Goal: Task Accomplishment & Management: Manage account settings

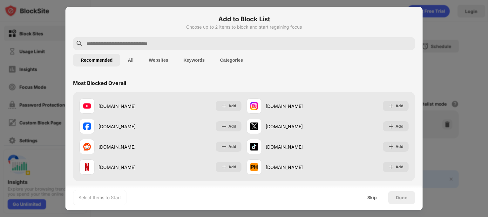
click at [448, 23] on div at bounding box center [244, 108] width 488 height 217
click at [212, 57] on button "Keywords" at bounding box center [194, 60] width 37 height 13
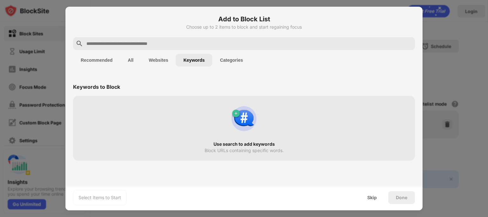
click at [197, 43] on input "text" at bounding box center [249, 44] width 326 height 8
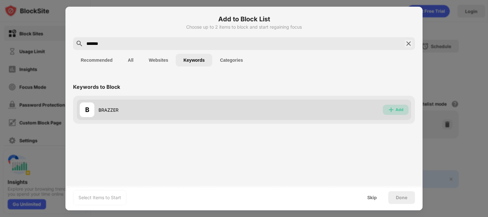
click at [391, 113] on div "Add" at bounding box center [396, 109] width 26 height 10
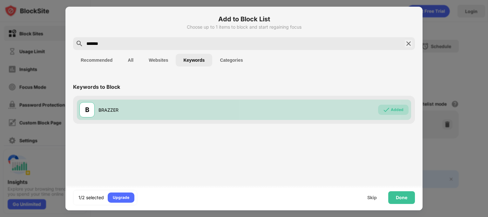
click at [151, 37] on div "*******" at bounding box center [244, 43] width 342 height 13
click at [122, 43] on input "*******" at bounding box center [244, 44] width 316 height 8
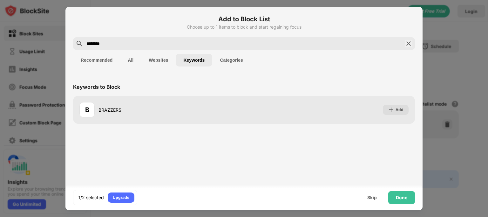
drag, startPoint x: 122, startPoint y: 43, endPoint x: 390, endPoint y: 172, distance: 297.6
click at [390, 172] on div "Add to Block List Choose up to 1 items to block and start regaining focus *****…" at bounding box center [243, 108] width 357 height 203
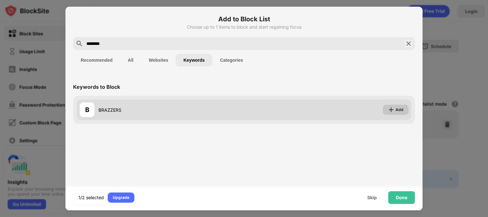
type input "********"
click at [403, 105] on div "Add" at bounding box center [396, 109] width 26 height 10
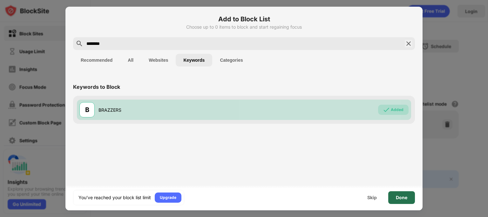
click at [406, 201] on div "Done" at bounding box center [401, 197] width 27 height 13
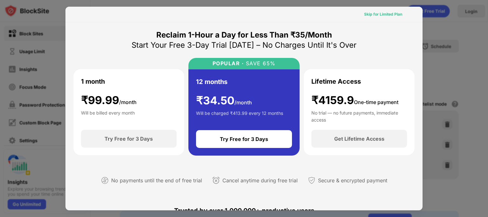
click at [384, 12] on div "Skip for Limited Plan" at bounding box center [383, 14] width 38 height 6
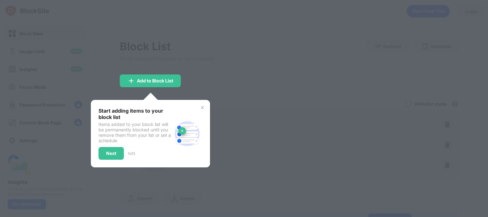
click at [206, 101] on div "Start adding items to your block list Items added to your block list will be pe…" at bounding box center [150, 133] width 119 height 67
click at [205, 107] on img at bounding box center [202, 107] width 5 height 5
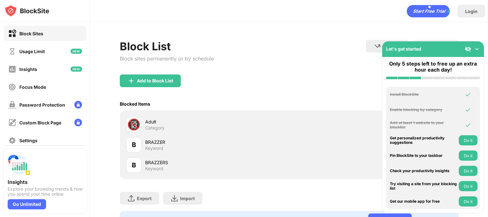
click at [207, 107] on div "Blocked Items Whitelist mode Block all websites except for those in your whitel…" at bounding box center [289, 103] width 339 height 13
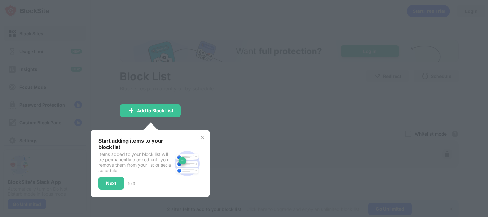
click at [204, 133] on div "Start adding items to your block list Items added to your block list will be pe…" at bounding box center [150, 163] width 119 height 67
click at [205, 137] on img at bounding box center [202, 137] width 5 height 5
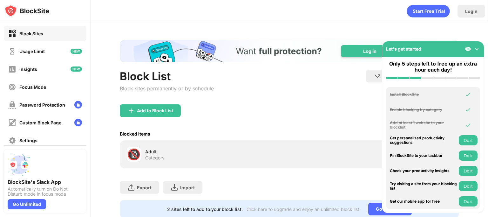
scroll to position [29, 0]
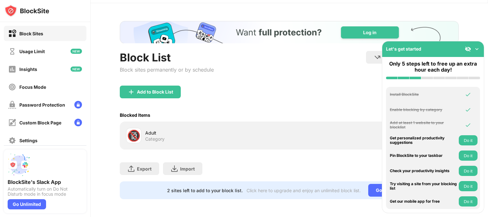
click at [476, 46] on img at bounding box center [476, 49] width 6 height 6
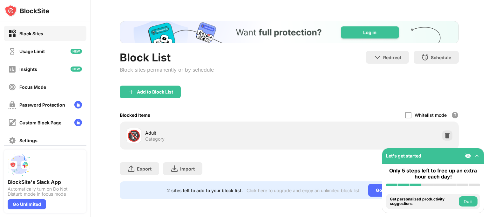
click at [477, 153] on img at bounding box center [476, 155] width 6 height 6
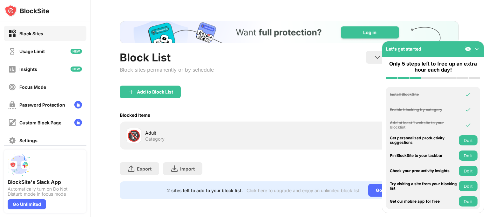
click at [469, 46] on img at bounding box center [468, 49] width 6 height 6
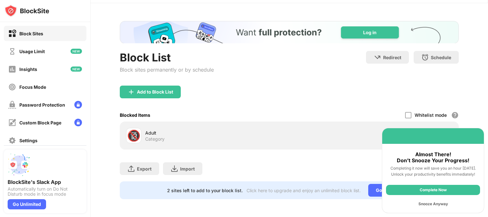
click at [422, 202] on div "Snooze Anyway" at bounding box center [433, 203] width 94 height 10
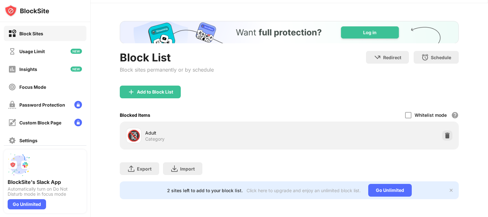
click at [444, 181] on div "2 sites left to add to your block list. Click here to upgrade and enjoy an unli…" at bounding box center [289, 190] width 339 height 18
click at [448, 187] on img at bounding box center [450, 189] width 5 height 5
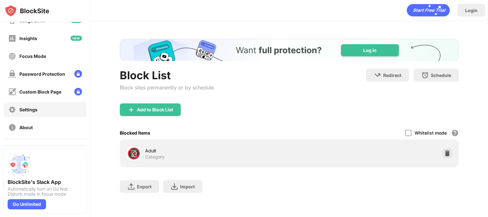
scroll to position [0, 0]
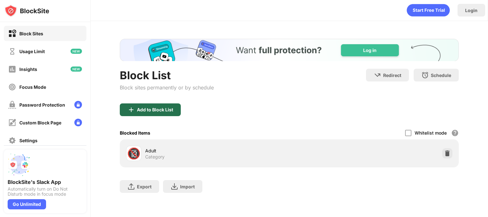
click at [162, 107] on div "Add to Block List" at bounding box center [155, 109] width 36 height 5
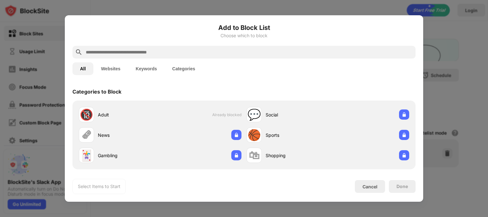
click at [159, 71] on button "Keywords" at bounding box center [146, 68] width 37 height 13
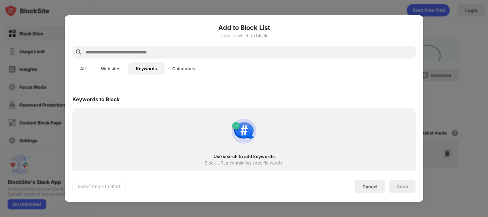
scroll to position [2, 0]
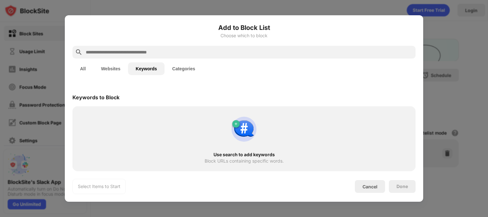
click at [174, 51] on input "text" at bounding box center [249, 52] width 328 height 8
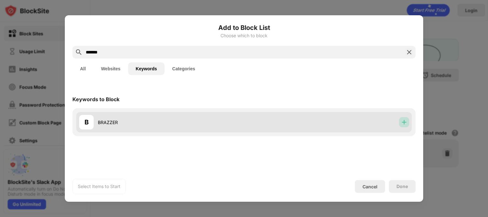
click at [402, 123] on img at bounding box center [404, 122] width 6 height 6
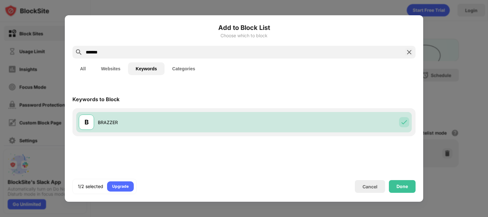
click at [230, 52] on input "*******" at bounding box center [244, 52] width 318 height 8
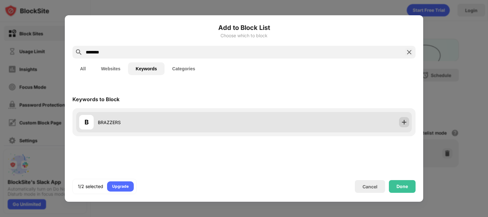
type input "********"
click at [407, 117] on div at bounding box center [404, 122] width 10 height 10
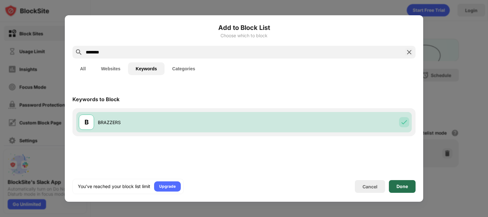
click at [398, 187] on div "Done" at bounding box center [401, 186] width 11 height 5
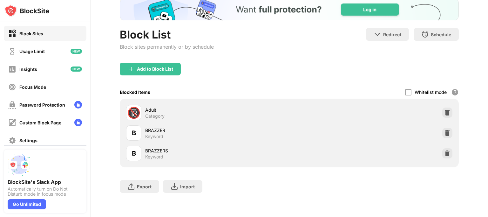
click at [388, 128] on div "B BRAZZER Keyword" at bounding box center [289, 133] width 331 height 20
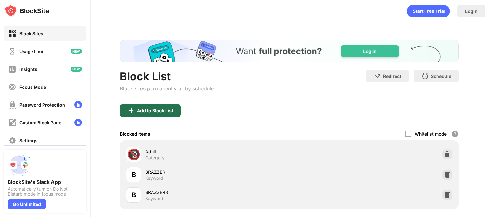
click at [173, 113] on div "Add to Block List" at bounding box center [155, 110] width 36 height 5
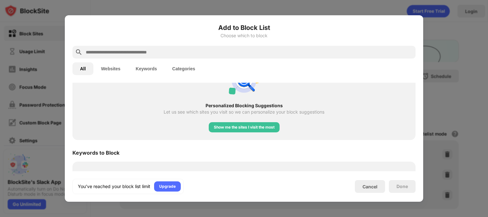
scroll to position [319, 0]
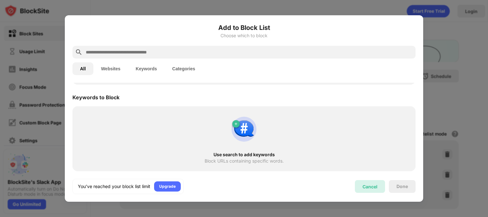
click at [365, 182] on div "Cancel" at bounding box center [370, 186] width 30 height 13
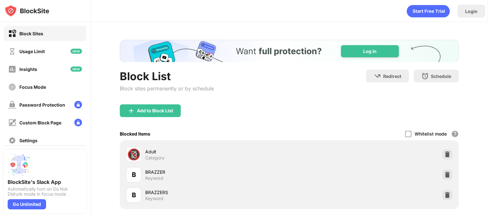
click at [434, 9] on icon "animation" at bounding box center [427, 11] width 43 height 12
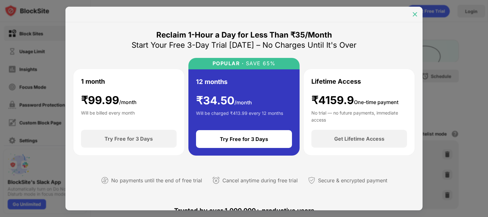
click at [414, 16] on img at bounding box center [414, 14] width 6 height 6
